Goal: Information Seeking & Learning: Understand process/instructions

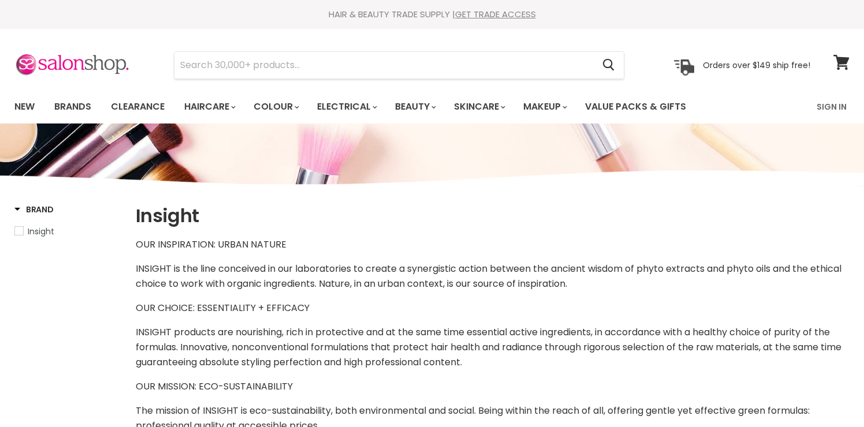
select select "manual"
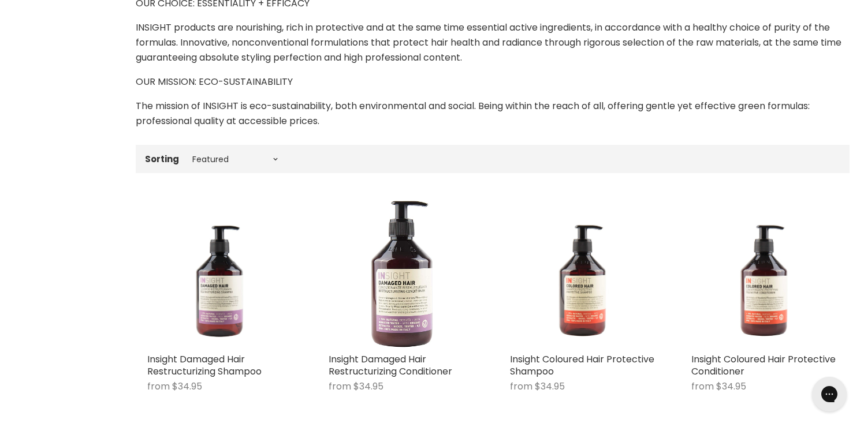
scroll to position [325, 0]
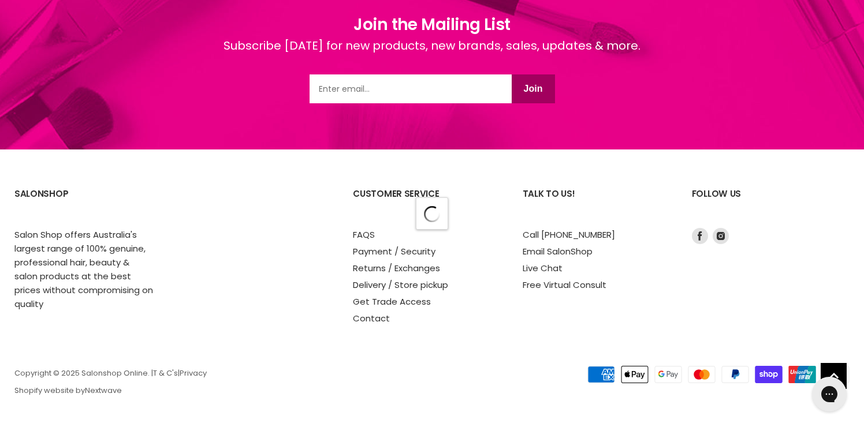
select select "manual"
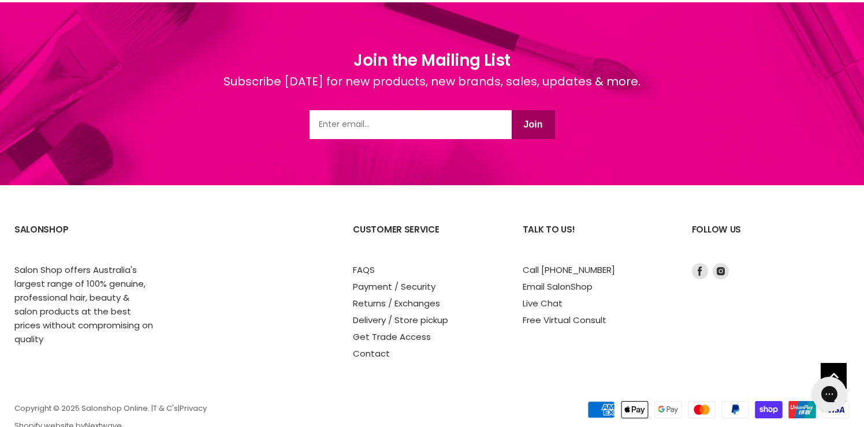
scroll to position [5020, 0]
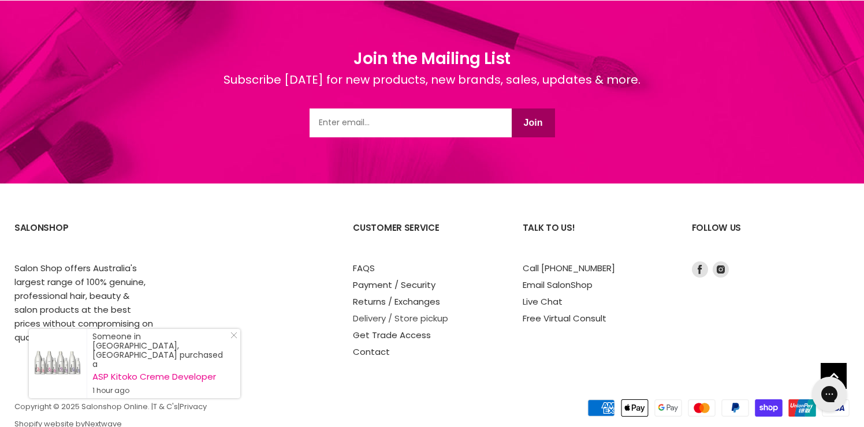
click at [385, 312] on link "Delivery / Store pickup" at bounding box center [400, 318] width 95 height 12
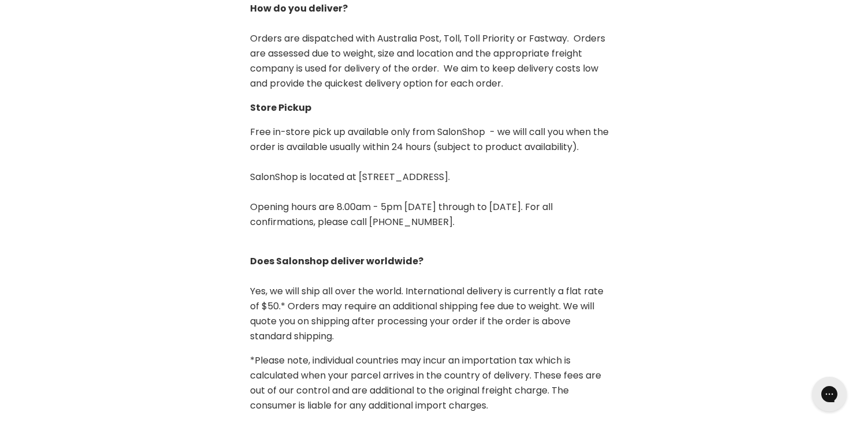
scroll to position [449, 0]
